Goal: Task Accomplishment & Management: Complete application form

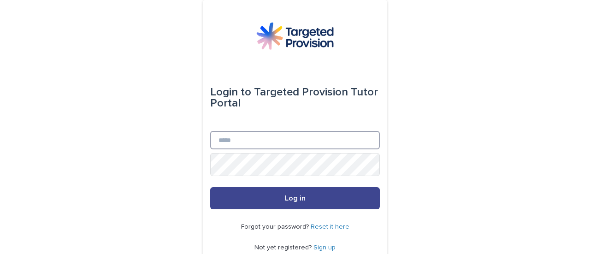
type input "**********"
click at [337, 209] on button "Log in" at bounding box center [295, 198] width 170 height 22
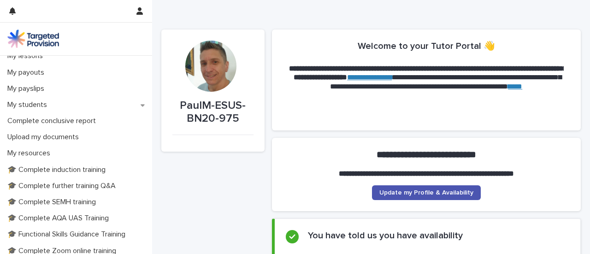
scroll to position [138, 0]
click at [96, 44] on p "Complete a lesson report" at bounding box center [50, 39] width 93 height 9
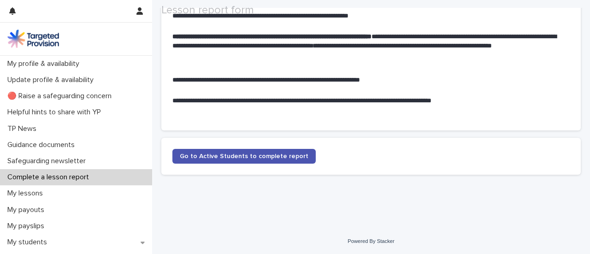
scroll to position [113, 0]
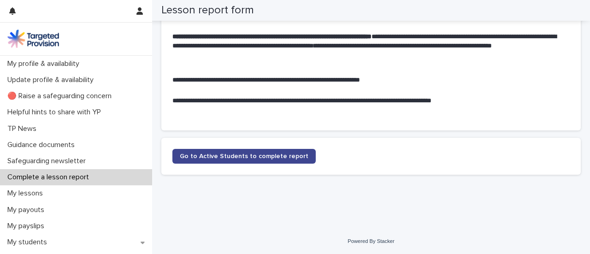
click at [296, 149] on link "Go to Active Students to complete report" at bounding box center [243, 156] width 143 height 15
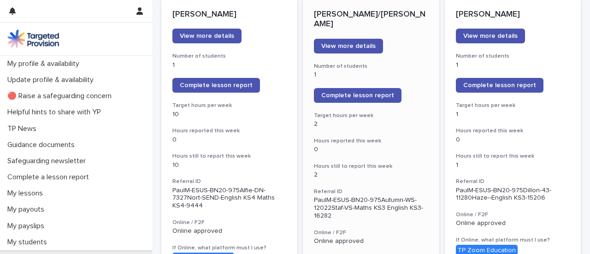
scroll to position [138, 0]
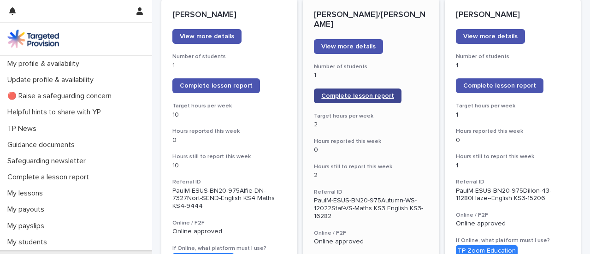
click at [379, 99] on span "Complete lesson report" at bounding box center [357, 96] width 73 height 6
